Goal: Complete application form

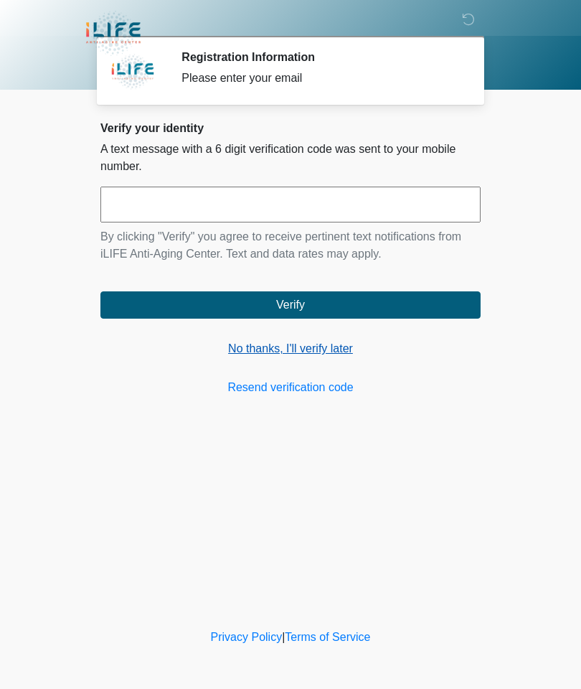
click at [296, 352] on link "No thanks, I'll verify later" at bounding box center [290, 348] width 380 height 17
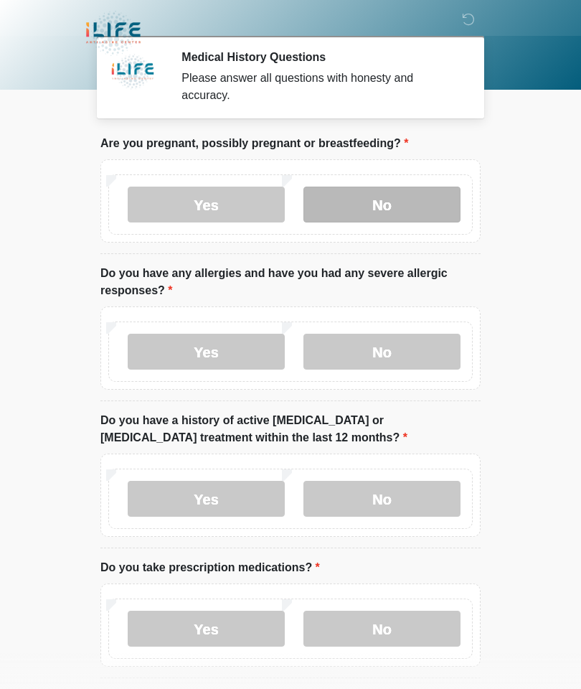
click at [379, 202] on label "No" at bounding box center [382, 205] width 157 height 36
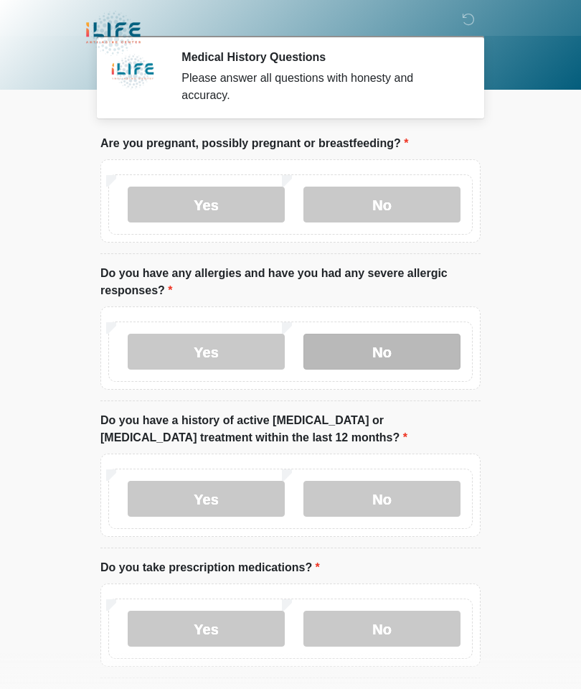
click at [386, 360] on label "No" at bounding box center [382, 352] width 157 height 36
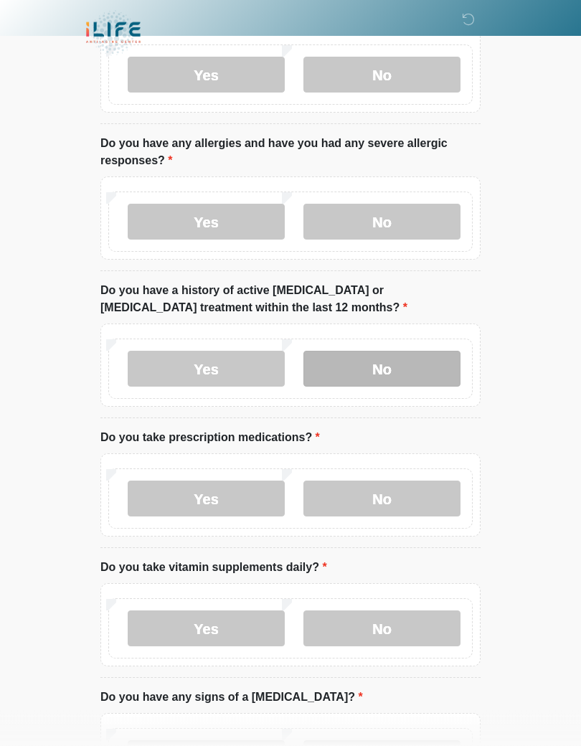
click at [389, 357] on label "No" at bounding box center [382, 370] width 157 height 36
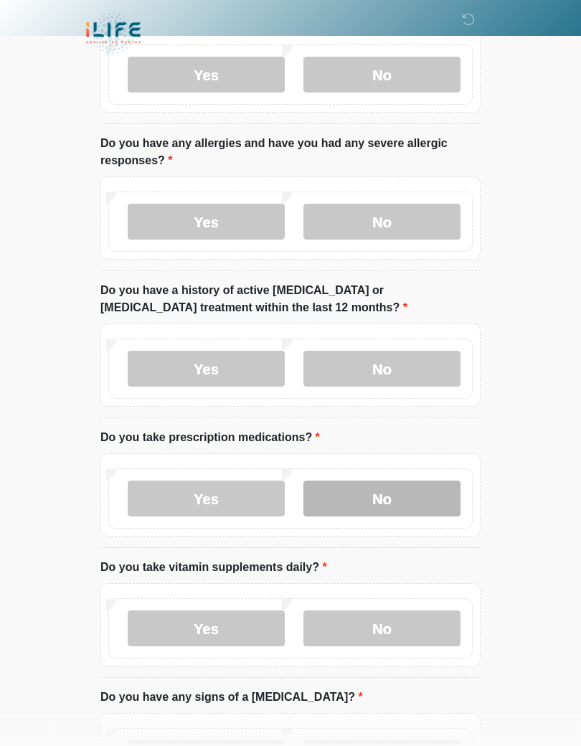
click at [379, 495] on label "No" at bounding box center [382, 499] width 157 height 36
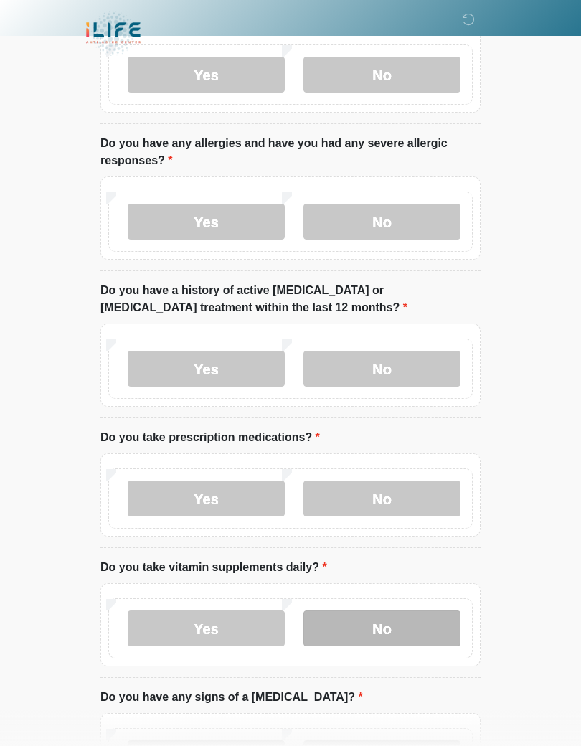
click at [379, 634] on label "No" at bounding box center [382, 629] width 157 height 36
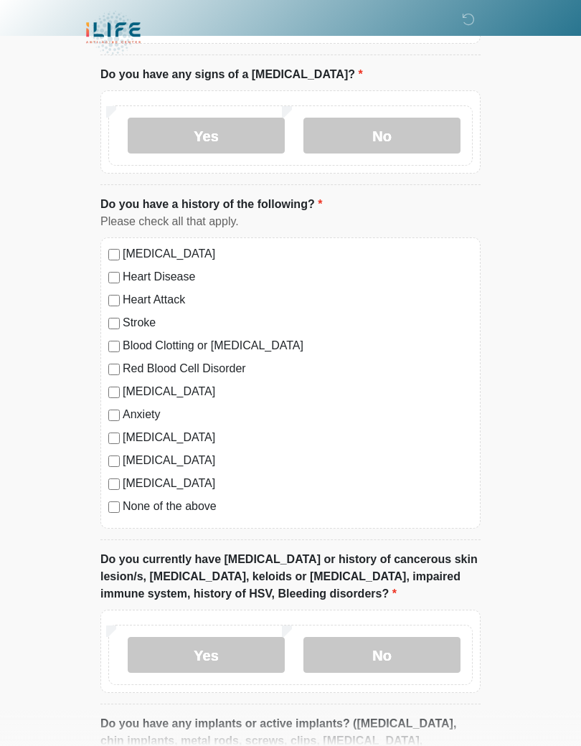
scroll to position [755, 0]
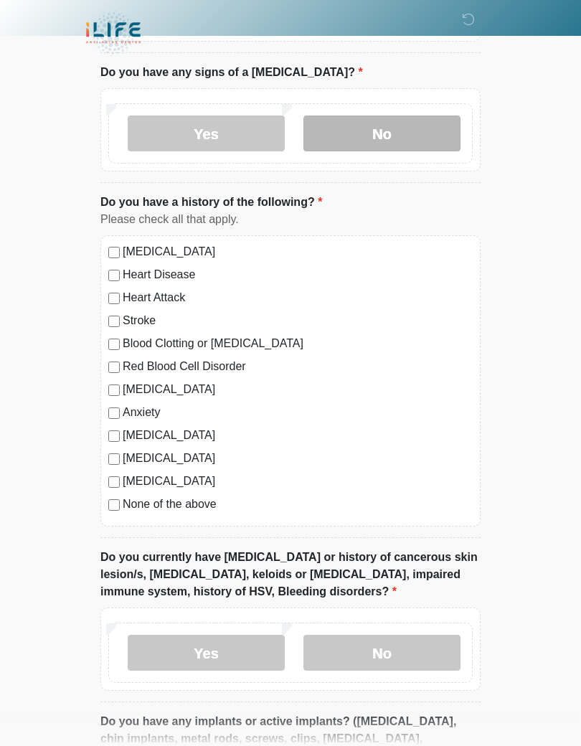
click at [394, 119] on label "No" at bounding box center [382, 134] width 157 height 36
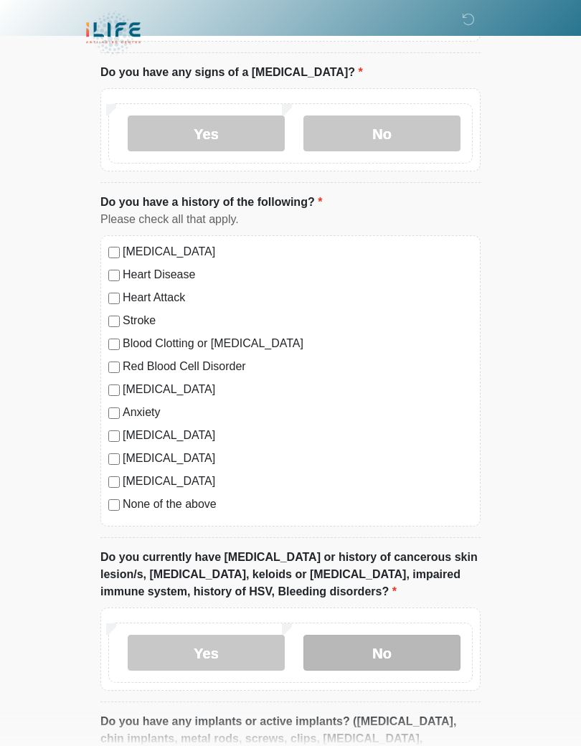
click at [370, 647] on label "No" at bounding box center [382, 653] width 157 height 36
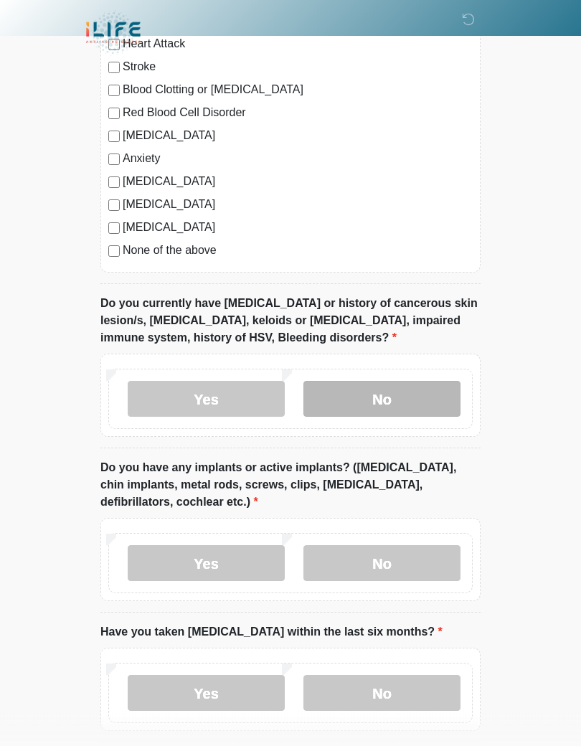
scroll to position [1068, 0]
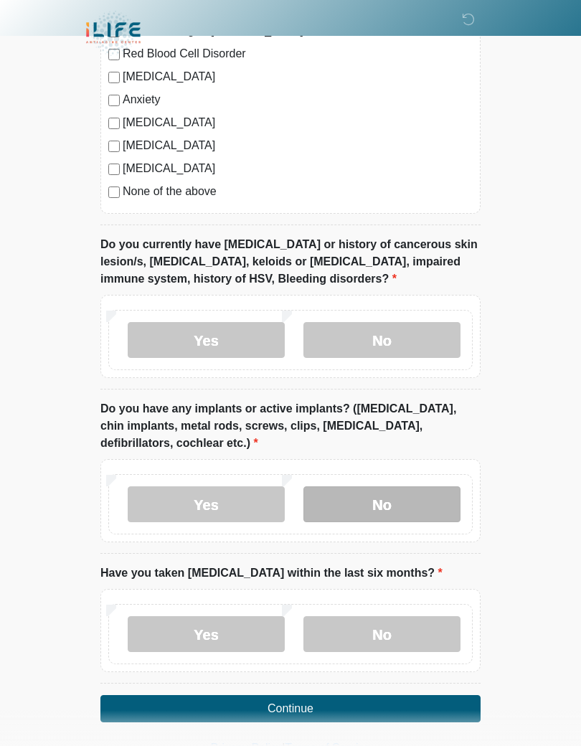
click at [389, 497] on label "No" at bounding box center [382, 505] width 157 height 36
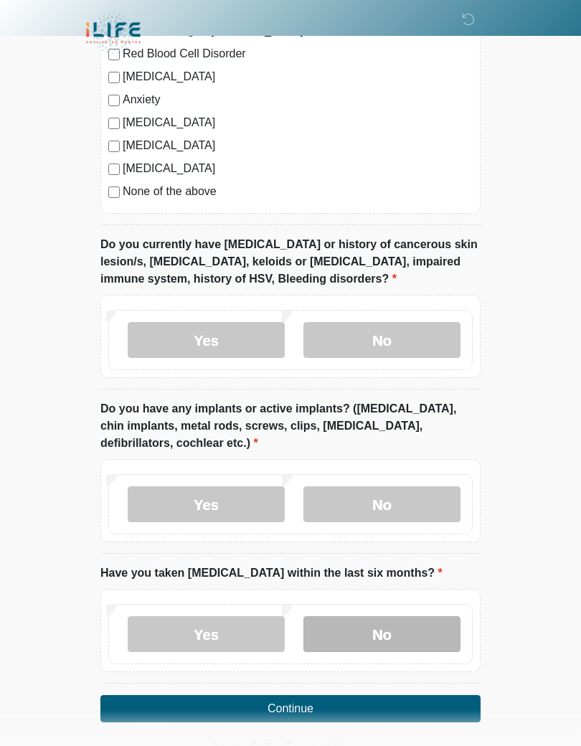
click at [383, 633] on label "No" at bounding box center [382, 634] width 157 height 36
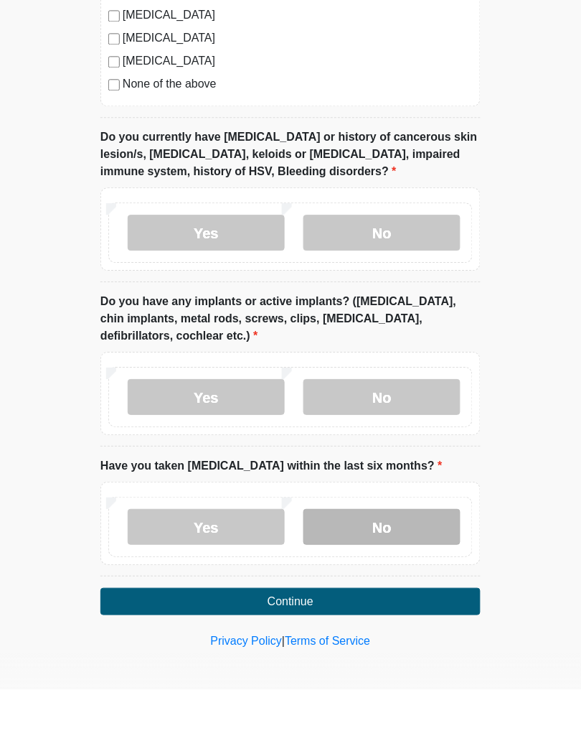
scroll to position [1119, 0]
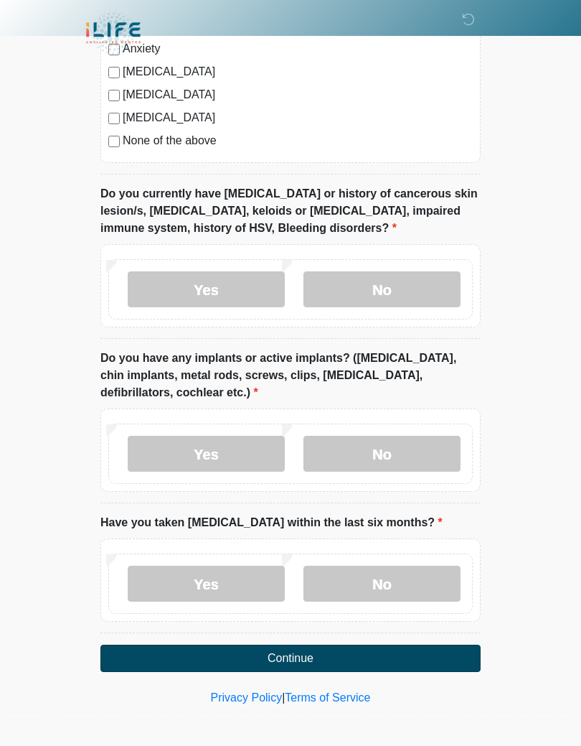
click at [288, 652] on button "Continue" at bounding box center [290, 657] width 380 height 27
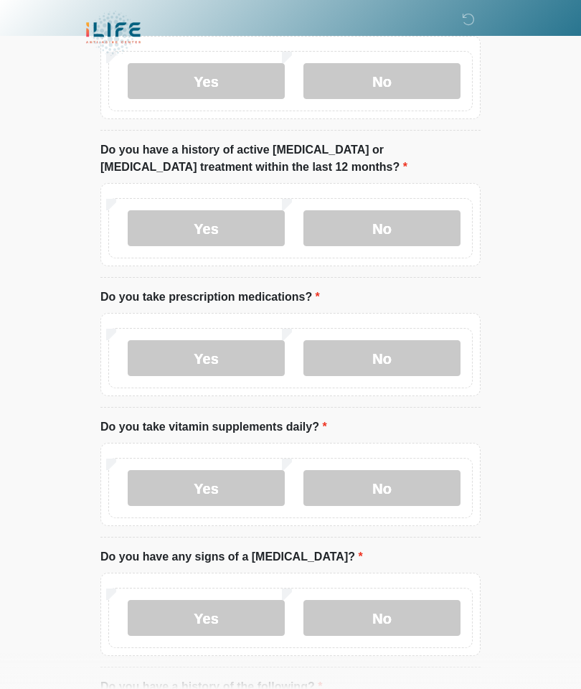
scroll to position [0, 0]
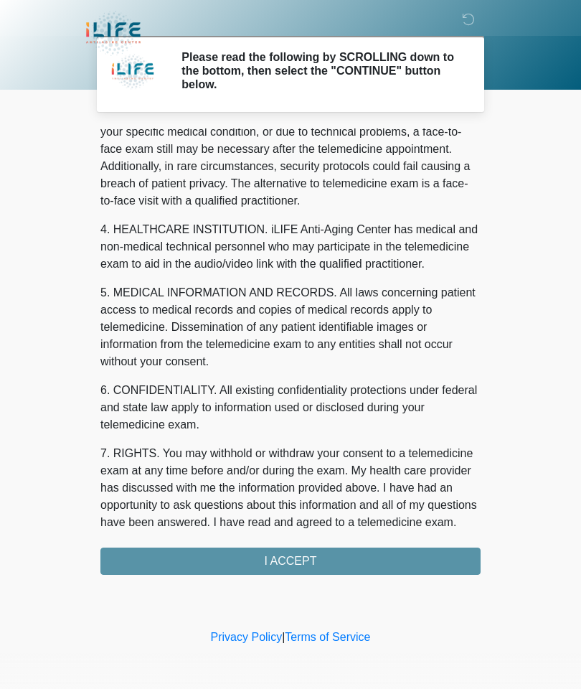
click at [289, 558] on div "1. PURPOSE. The purpose of this form is to obtain your consent for a telemedici…" at bounding box center [290, 351] width 380 height 446
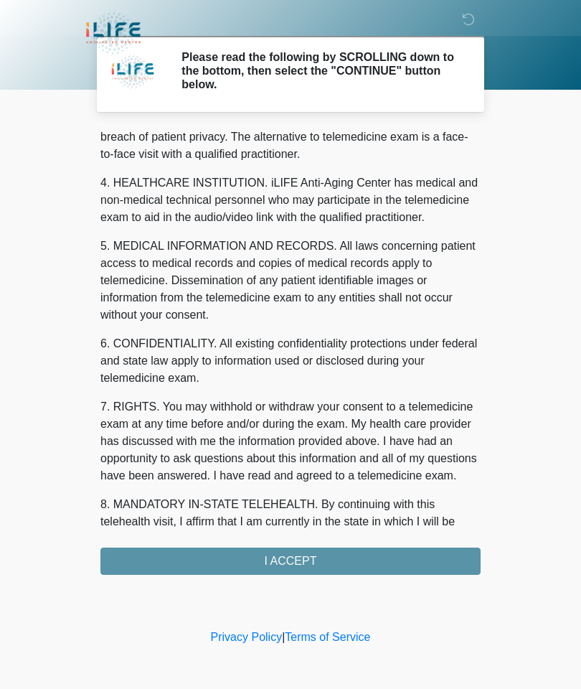
scroll to position [351, 0]
click at [286, 557] on div "1. PURPOSE. The purpose of this form is to obtain your consent for a telemedici…" at bounding box center [290, 351] width 380 height 446
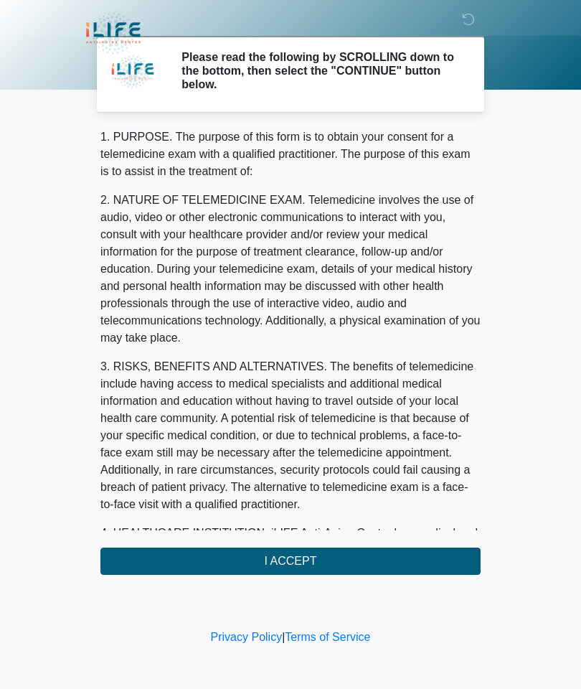
scroll to position [0, 0]
